Goal: Task Accomplishment & Management: Complete application form

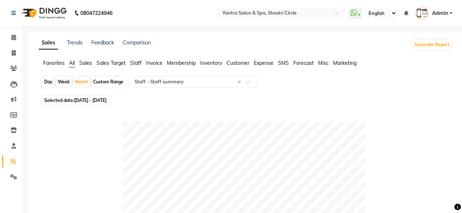
select select "full_report"
select select "csv"
select select "100"
click at [14, 36] on icon at bounding box center [13, 37] width 5 height 5
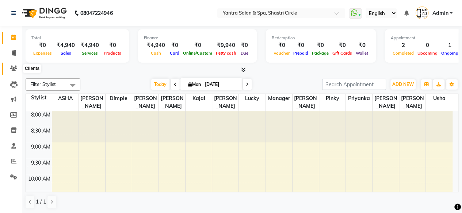
click at [11, 70] on icon at bounding box center [13, 68] width 7 height 5
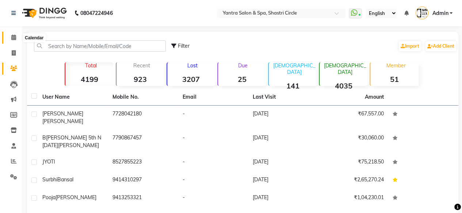
click at [15, 38] on icon at bounding box center [13, 37] width 5 height 5
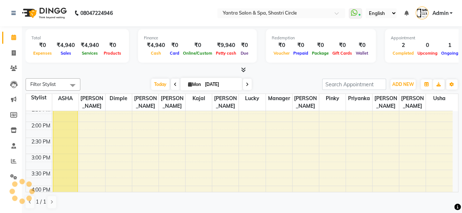
scroll to position [196, 0]
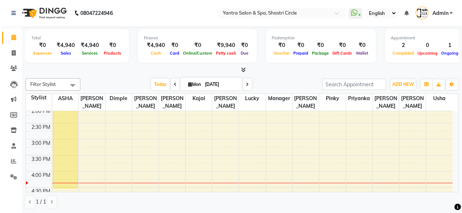
click at [72, 143] on div "[PERSON_NAME], TK01, 12:00 PM-04:40 PM, Botoliss Treatment" at bounding box center [65, 115] width 24 height 147
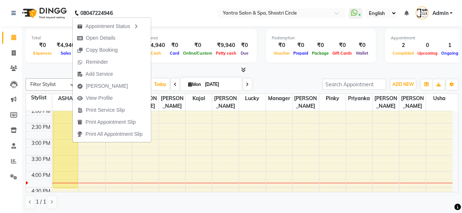
click at [101, 88] on span "[PERSON_NAME]" at bounding box center [107, 86] width 42 height 8
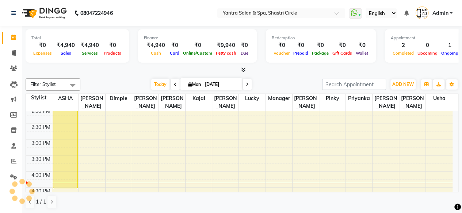
select select "service"
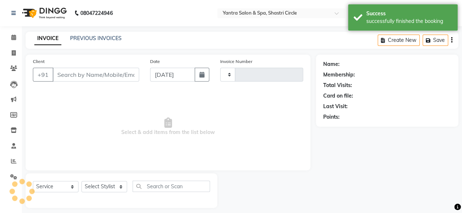
type input "3457"
select select "154"
type input "9649914226"
select select "8429"
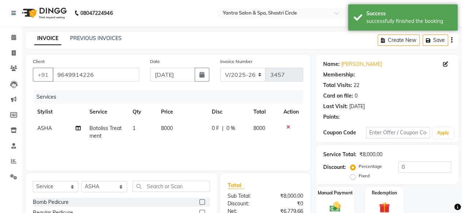
select select "1: Object"
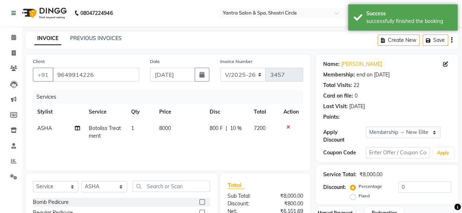
type input "10"
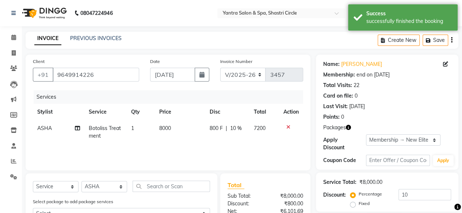
click at [172, 132] on td "8000" at bounding box center [180, 132] width 50 height 24
select select "8429"
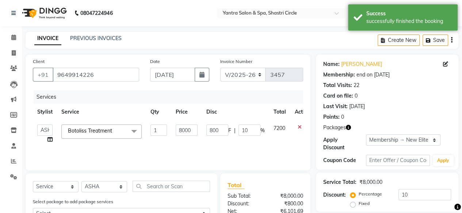
click at [172, 132] on td "8000" at bounding box center [186, 134] width 31 height 28
click at [175, 130] on td "8000" at bounding box center [186, 134] width 31 height 28
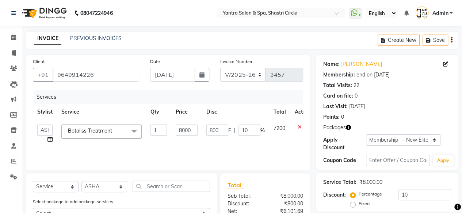
click at [175, 130] on td "8000" at bounding box center [186, 134] width 31 height 28
click at [184, 130] on input "8000" at bounding box center [187, 130] width 22 height 11
type input "7000"
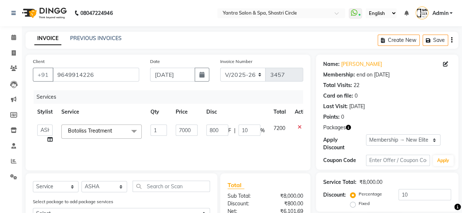
click at [188, 149] on div "Services Stylist Service Qty Price Disc Total Action Arvind ASHA [PERSON_NAME] …" at bounding box center [168, 126] width 270 height 73
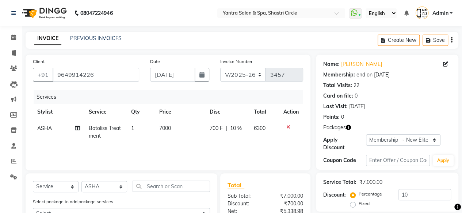
scroll to position [73, 0]
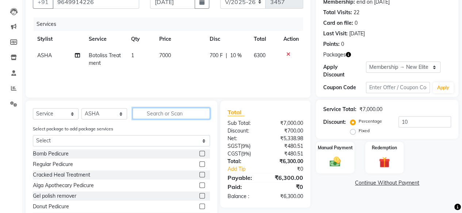
click at [150, 115] on input "text" at bounding box center [170, 113] width 77 height 11
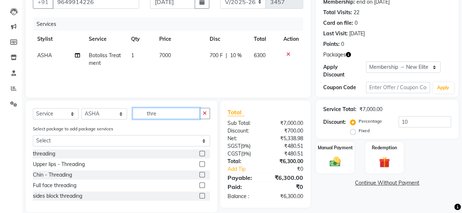
type input "thre"
click at [202, 154] on label at bounding box center [201, 153] width 5 height 5
click at [202, 154] on input "checkbox" at bounding box center [201, 154] width 5 height 5
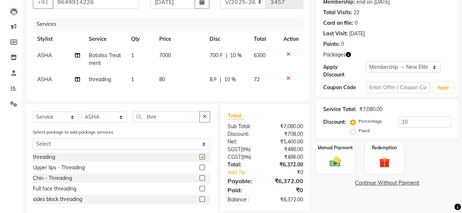
checkbox input "false"
click at [266, 81] on td "72" at bounding box center [264, 80] width 30 height 16
select select "8429"
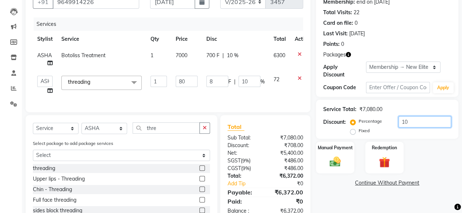
click at [409, 120] on input "10" at bounding box center [424, 121] width 53 height 11
type input "0"
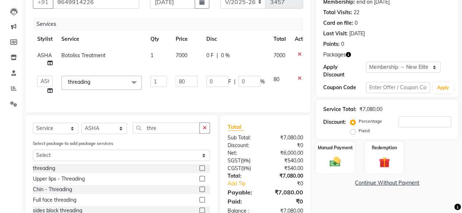
click at [413, 135] on div "Percentage Fixed" at bounding box center [400, 126] width 99 height 20
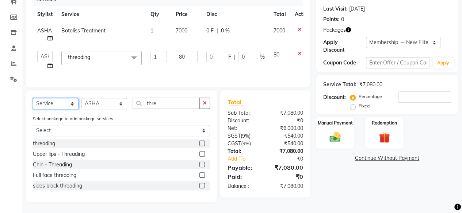
click at [60, 105] on select "Select Service Product Membership Package Voucher Prepaid Gift Card" at bounding box center [56, 103] width 46 height 11
select select "product"
click at [33, 103] on select "Select Service Product Membership Package Voucher Prepaid Gift Card" at bounding box center [56, 103] width 46 height 11
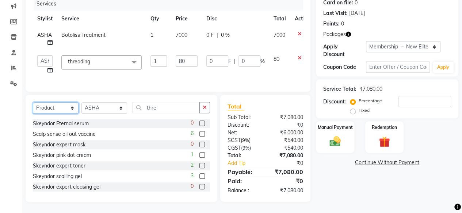
scroll to position [99, 0]
click at [122, 111] on select "Select Stylist [PERSON_NAME] [PERSON_NAME] [PERSON_NAME] [PERSON_NAME] kajal [P…" at bounding box center [104, 108] width 46 height 11
select select "44019"
click at [81, 103] on select "Select Stylist [PERSON_NAME] [PERSON_NAME] [PERSON_NAME] [PERSON_NAME] kajal [P…" at bounding box center [104, 108] width 46 height 11
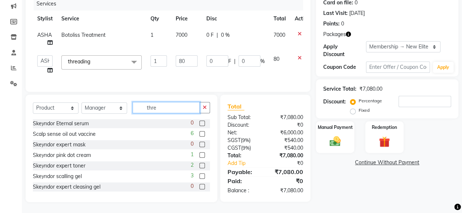
click at [157, 111] on input "thre" at bounding box center [165, 107] width 67 height 11
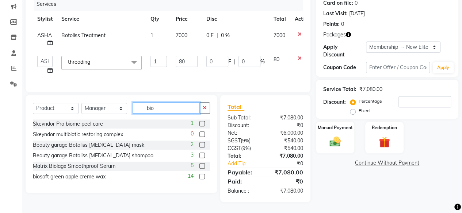
scroll to position [98, 0]
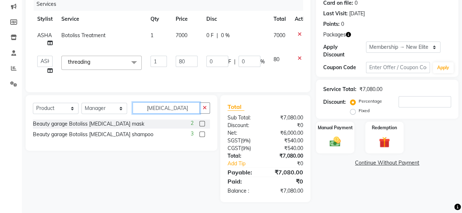
type input "[MEDICAL_DATA]"
click at [201, 136] on label at bounding box center [201, 134] width 5 height 5
click at [201, 136] on input "checkbox" at bounding box center [201, 134] width 5 height 5
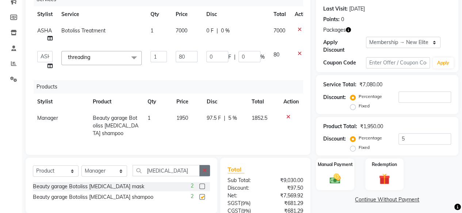
checkbox input "false"
click at [201, 189] on label at bounding box center [201, 186] width 5 height 5
click at [201, 189] on input "checkbox" at bounding box center [201, 187] width 5 height 5
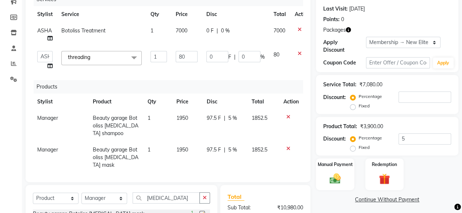
checkbox input "false"
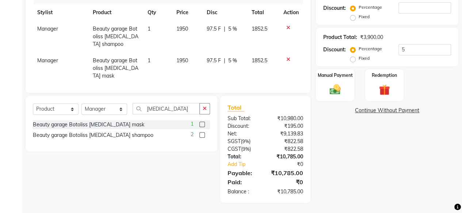
scroll to position [78, 0]
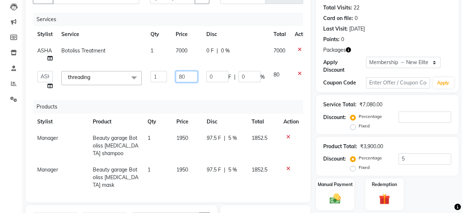
click at [190, 78] on input "80" at bounding box center [187, 76] width 22 height 11
type input "75"
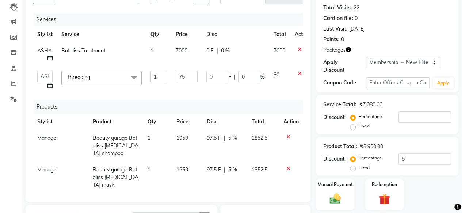
click at [196, 87] on div "Services Stylist Service Qty Price Disc Total Action ASHA Botoliss Treatment 1 …" at bounding box center [168, 104] width 270 height 182
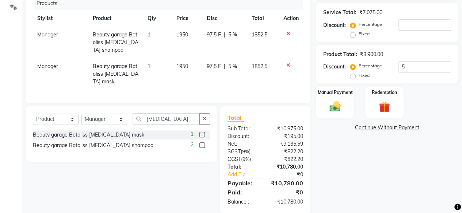
scroll to position [173, 0]
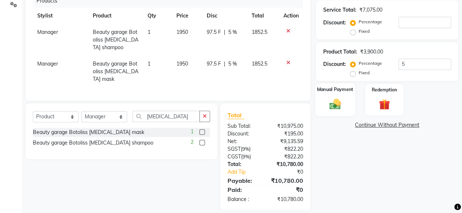
click at [325, 101] on img at bounding box center [334, 104] width 19 height 13
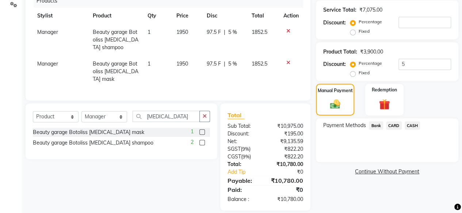
scroll to position [27, 0]
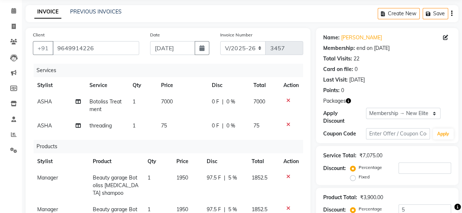
click at [51, 101] on span "ASHA" at bounding box center [44, 102] width 15 height 7
select select "8429"
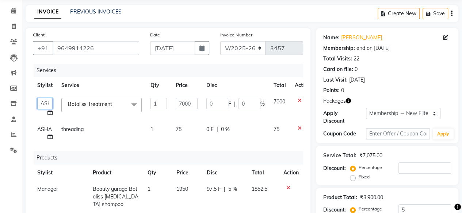
click at [51, 101] on select "[PERSON_NAME] ASHA [PERSON_NAME] [PERSON_NAME] [PERSON_NAME] kajal [PERSON_NAME…" at bounding box center [44, 103] width 15 height 11
select select "18135"
click at [63, 114] on td "Botoliss Treatment x Bomb Pedicure Regular Pedicure Cracked Heal Treatment Alga…" at bounding box center [101, 108] width 89 height 28
click at [49, 112] on icon at bounding box center [49, 113] width 5 height 5
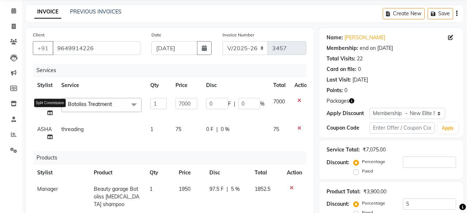
select select "18135"
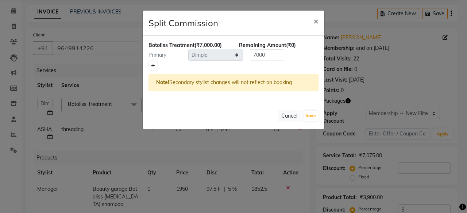
click at [154, 65] on icon at bounding box center [153, 66] width 4 height 4
type input "3500"
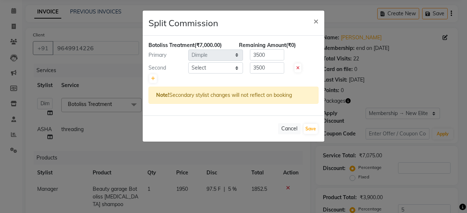
click at [180, 72] on div "Second Select [PERSON_NAME] [PERSON_NAME] [PERSON_NAME] [PERSON_NAME] kajal [PE…" at bounding box center [233, 68] width 181 height 12
click at [197, 68] on select "Select [PERSON_NAME] [PERSON_NAME] [PERSON_NAME] [PERSON_NAME] kajal [PERSON_NA…" at bounding box center [215, 67] width 55 height 11
select select "4414"
click at [188, 62] on select "Select [PERSON_NAME] [PERSON_NAME] [PERSON_NAME] [PERSON_NAME] kajal [PERSON_NA…" at bounding box center [215, 67] width 55 height 11
click at [261, 68] on input "3500" at bounding box center [267, 67] width 34 height 11
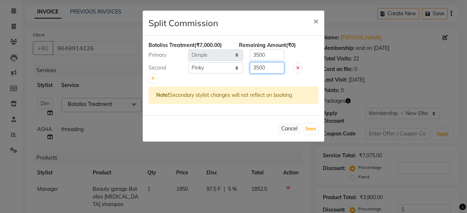
click at [261, 68] on input "3500" at bounding box center [267, 67] width 34 height 11
type input "2000"
click at [262, 56] on input "3500" at bounding box center [267, 54] width 34 height 11
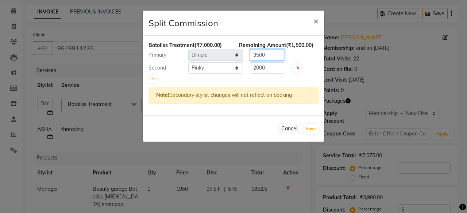
click at [262, 56] on input "3500" at bounding box center [267, 54] width 34 height 11
type input "5000"
click at [308, 129] on button "Save" at bounding box center [311, 129] width 14 height 10
select select "Select"
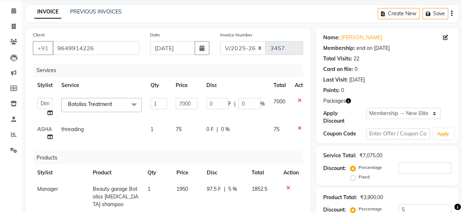
scroll to position [187, 0]
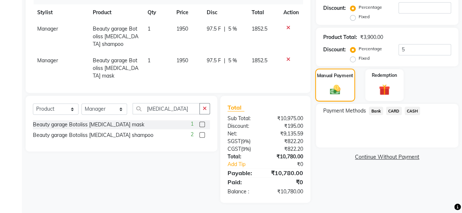
click at [328, 88] on img at bounding box center [335, 90] width 18 height 12
click at [413, 111] on span "CASH" at bounding box center [412, 111] width 16 height 8
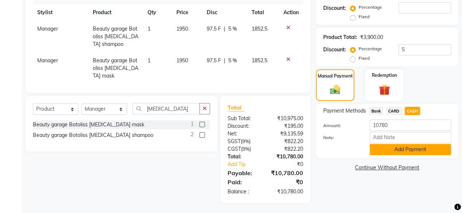
click at [410, 149] on button "Add Payment" at bounding box center [409, 149] width 81 height 11
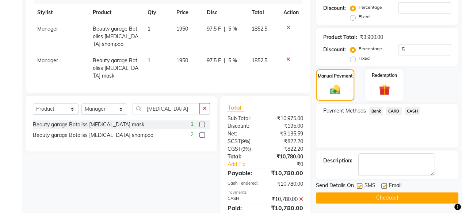
scroll to position [221, 0]
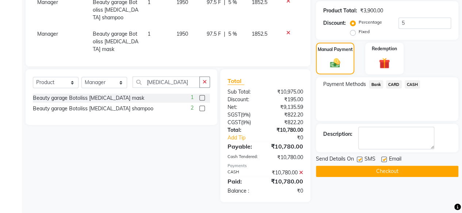
click at [411, 166] on button "Checkout" at bounding box center [387, 171] width 142 height 11
click at [357, 166] on button "Checkout" at bounding box center [387, 171] width 142 height 11
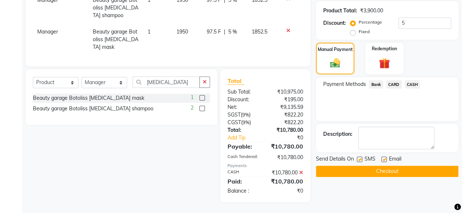
click at [375, 166] on button "Checkout" at bounding box center [387, 171] width 142 height 11
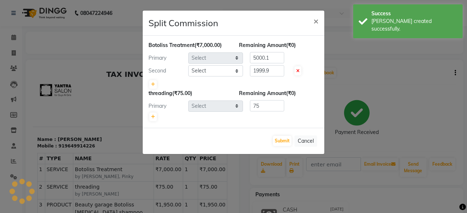
select select "18135"
select select "4414"
select select "8429"
click at [277, 142] on button "Submit" at bounding box center [282, 141] width 19 height 10
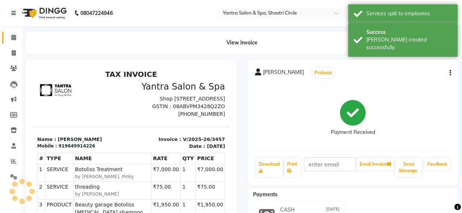
click at [7, 33] on link "Calendar" at bounding box center [11, 38] width 18 height 12
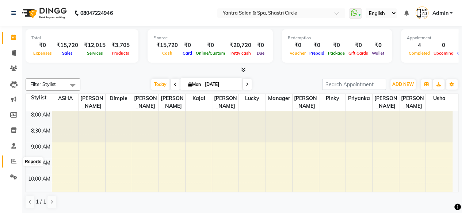
click at [12, 164] on icon at bounding box center [13, 161] width 5 height 5
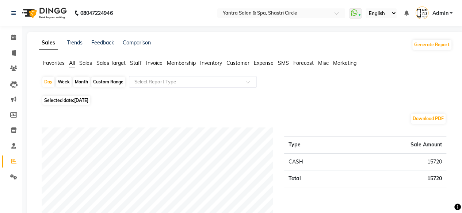
click at [80, 79] on div "Month" at bounding box center [81, 82] width 17 height 10
select select "9"
select select "2025"
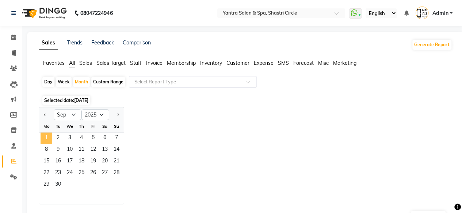
click at [46, 138] on span "1" at bounding box center [47, 139] width 12 height 12
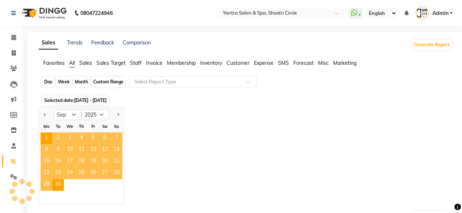
click at [79, 81] on div "Month" at bounding box center [81, 82] width 17 height 10
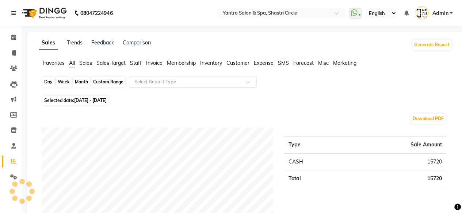
click at [76, 80] on div "Month" at bounding box center [81, 82] width 17 height 10
select select "9"
select select "2025"
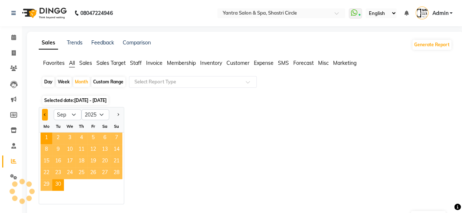
click at [45, 115] on span "Previous month" at bounding box center [45, 114] width 3 height 3
select select "8"
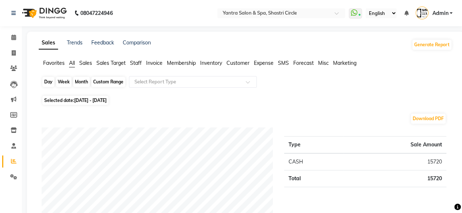
click at [86, 80] on div "Month" at bounding box center [81, 82] width 17 height 10
select select "9"
select select "2025"
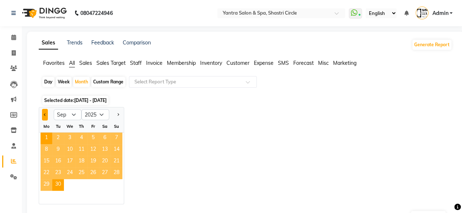
click at [46, 114] on span "Previous month" at bounding box center [45, 114] width 3 height 3
select select "8"
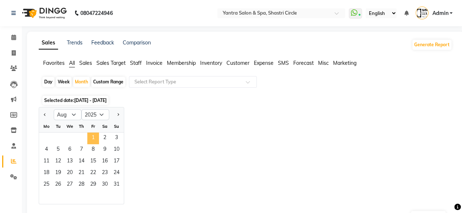
click at [92, 138] on span "1" at bounding box center [93, 139] width 12 height 12
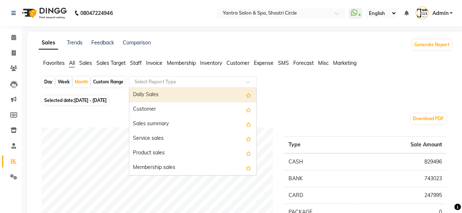
click at [194, 82] on input "text" at bounding box center [185, 81] width 105 height 7
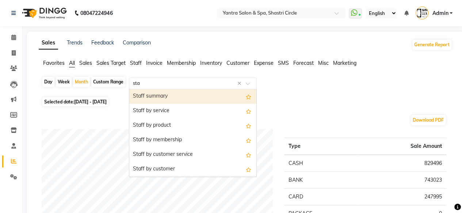
type input "staf"
click at [180, 97] on div "Staff summary" at bounding box center [192, 96] width 127 height 15
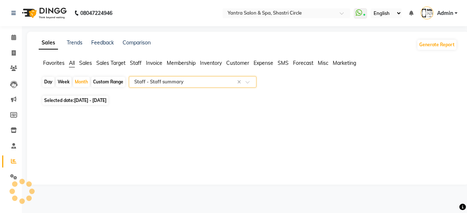
select select "full_report"
select select "csv"
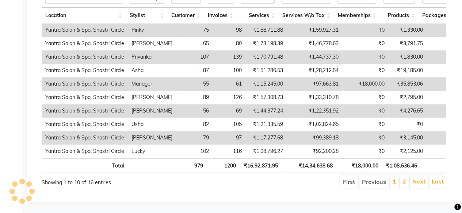
scroll to position [277, 0]
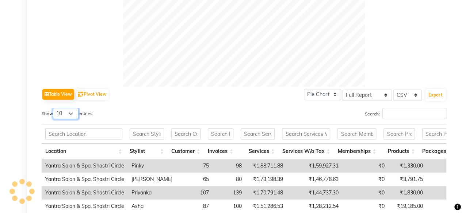
click at [71, 115] on select "10 25 50 100" at bounding box center [66, 113] width 26 height 11
click at [54, 108] on select "10 25 50 100" at bounding box center [66, 113] width 26 height 11
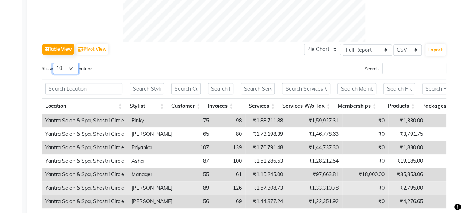
scroll to position [387, 0]
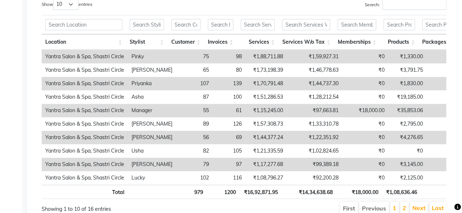
drag, startPoint x: 7, startPoint y: 18, endPoint x: 81, endPoint y: 12, distance: 73.6
click at [68, 3] on select "10 25 50 100" at bounding box center [66, 4] width 26 height 11
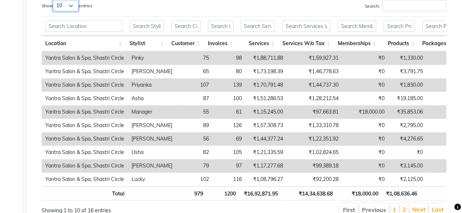
select select "100"
click at [54, 0] on select "10 25 50 100" at bounding box center [66, 5] width 26 height 11
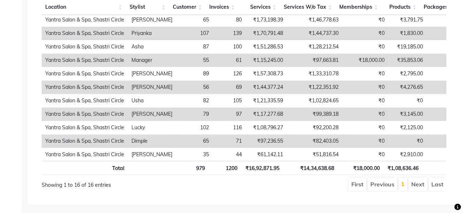
scroll to position [3, 0]
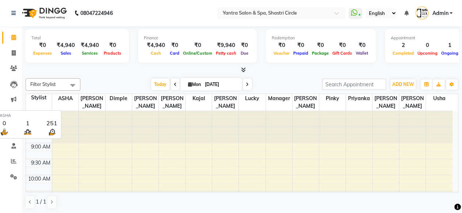
scroll to position [79, 0]
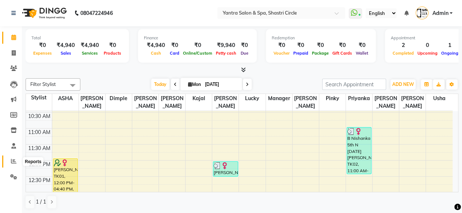
click at [14, 159] on icon at bounding box center [13, 161] width 5 height 5
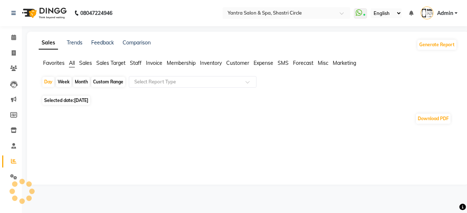
click at [160, 89] on div "Day Week Month Custom Range Select Report Type" at bounding box center [248, 85] width 413 height 18
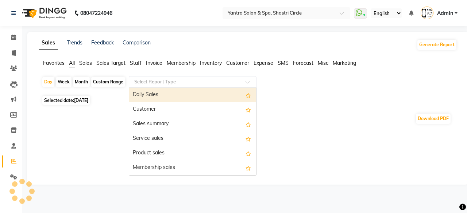
click at [165, 84] on input "text" at bounding box center [185, 81] width 105 height 7
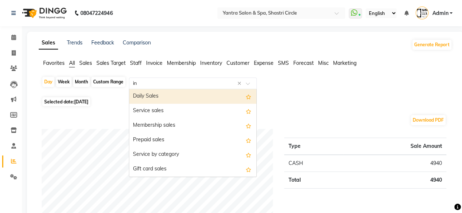
type input "inv"
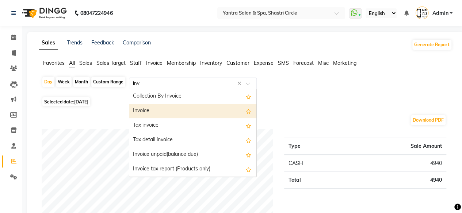
click at [161, 112] on div "Invoice" at bounding box center [192, 111] width 127 height 15
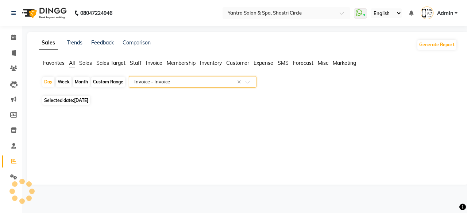
select select "full_report"
select select "csv"
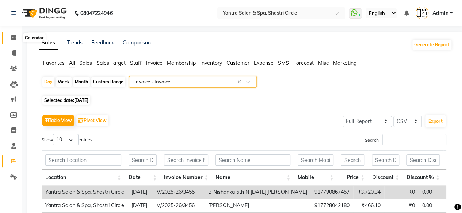
click at [17, 42] on span at bounding box center [13, 38] width 13 height 8
